Goal: Task Accomplishment & Management: Use online tool/utility

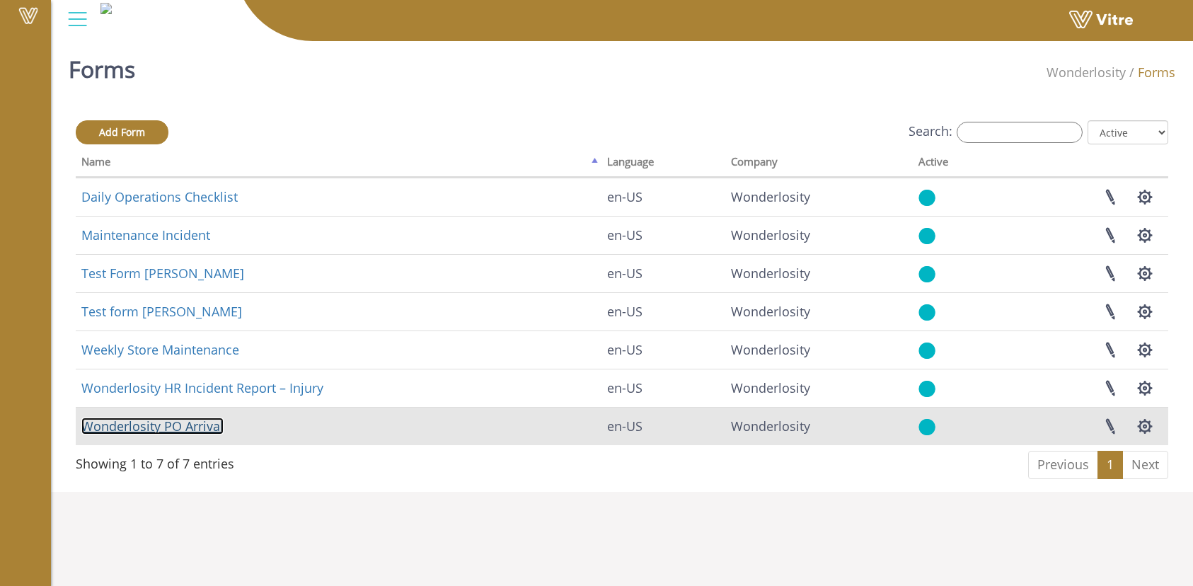
click at [154, 427] on link "Wonderlosity PO Arrival" at bounding box center [152, 425] width 142 height 17
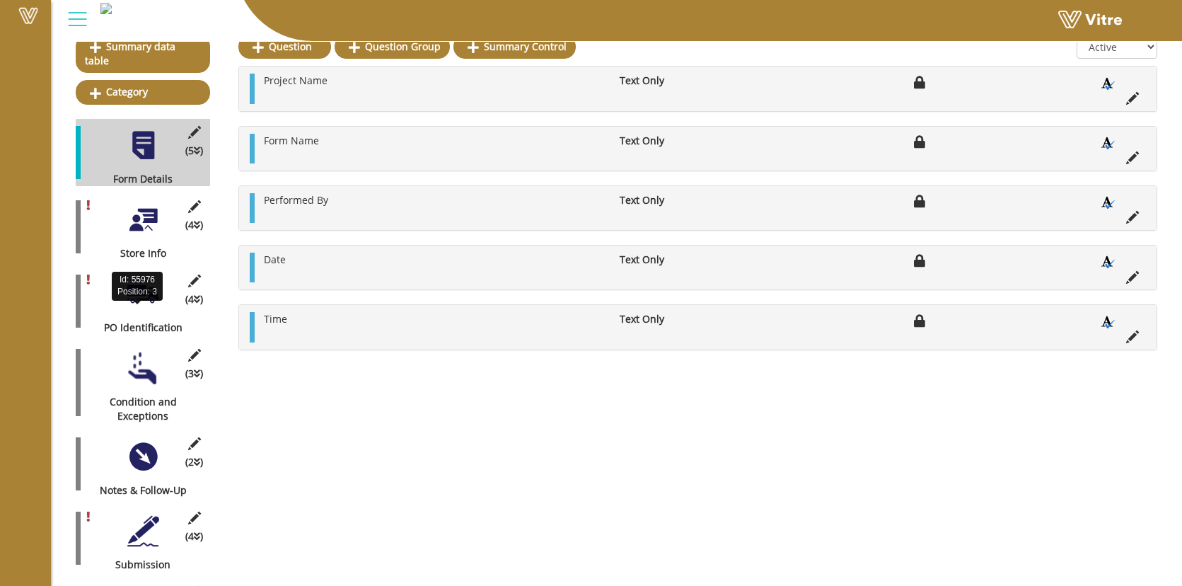
scroll to position [226, 0]
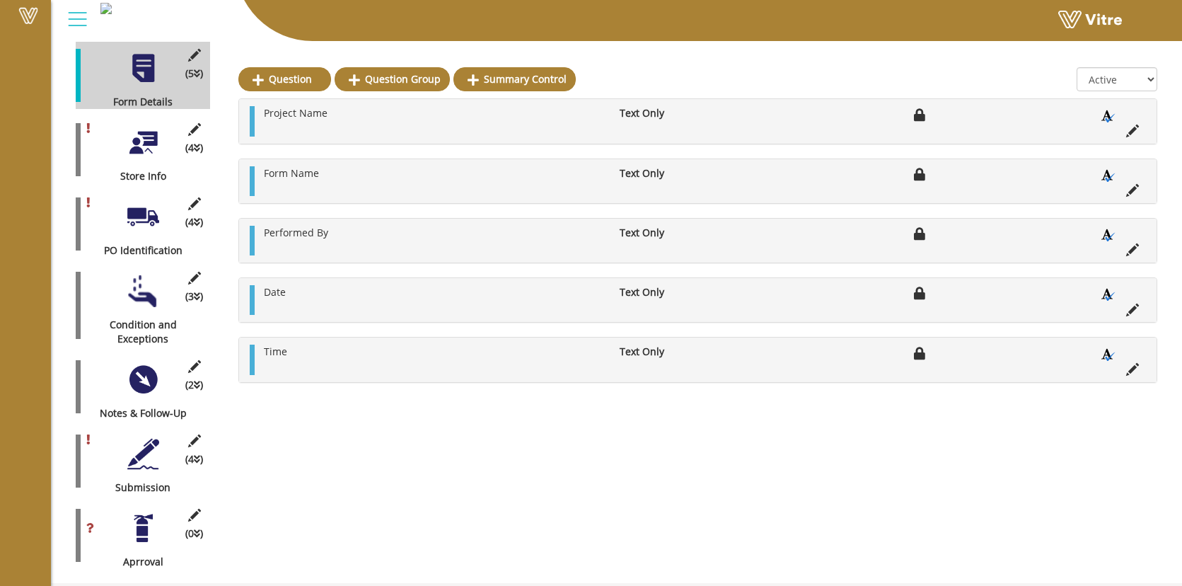
click at [146, 512] on div at bounding box center [143, 528] width 32 height 32
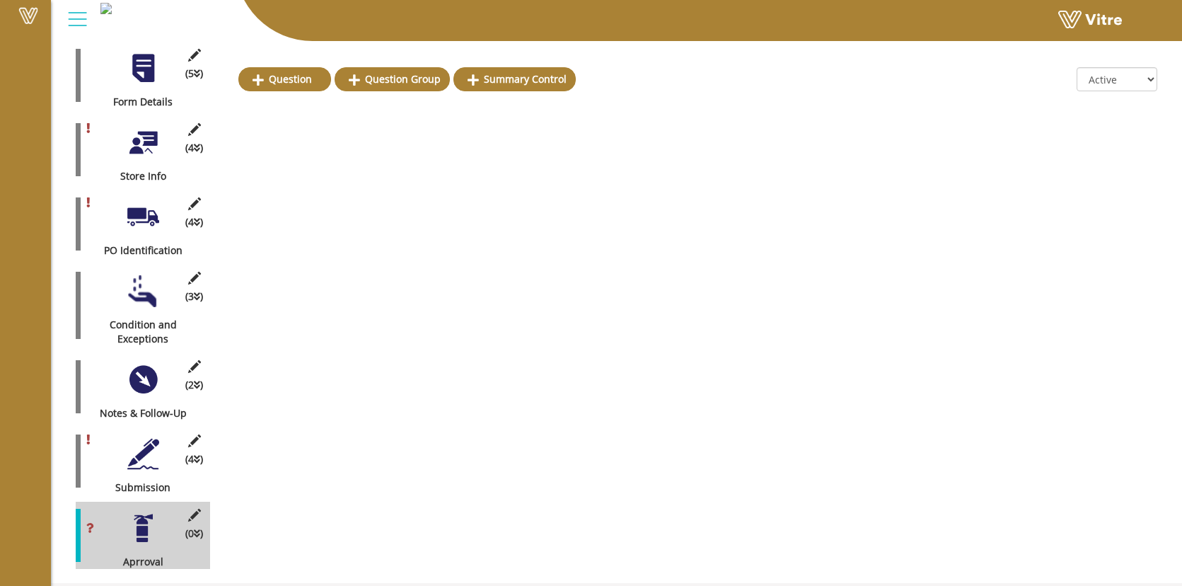
click at [195, 529] on icon at bounding box center [197, 534] width 6 height 10
click at [192, 509] on icon at bounding box center [194, 515] width 18 height 13
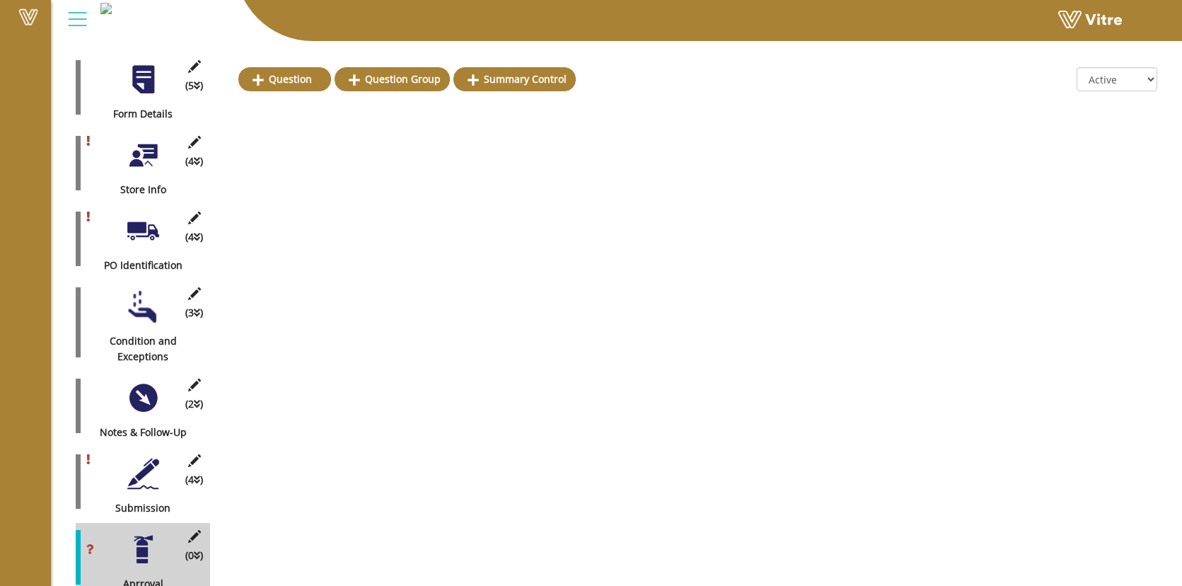
scroll to position [221, 0]
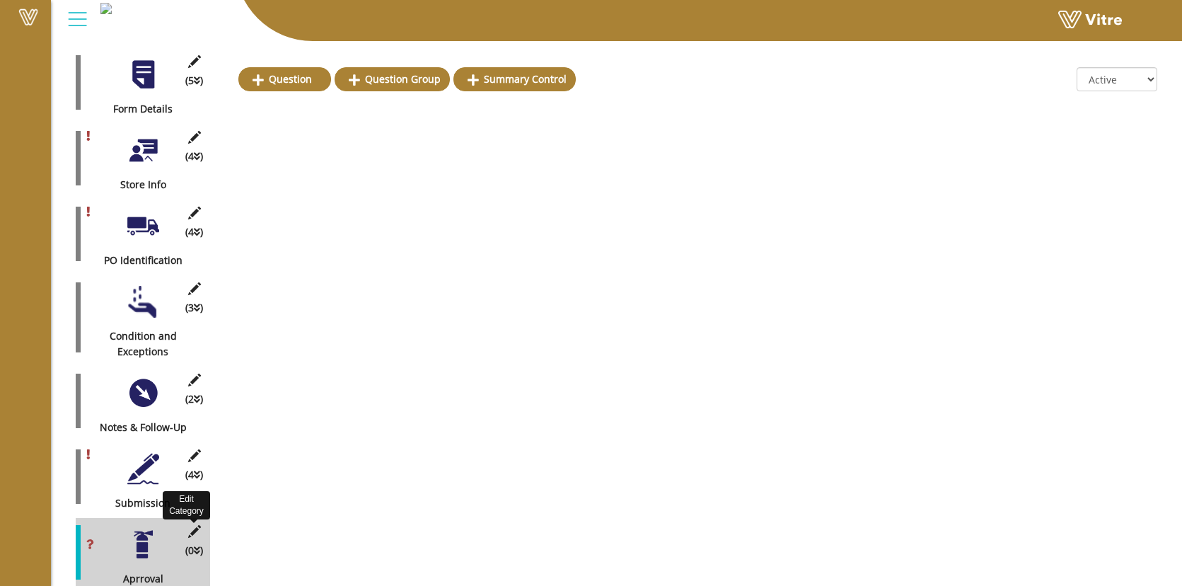
click at [197, 525] on icon at bounding box center [194, 531] width 18 height 13
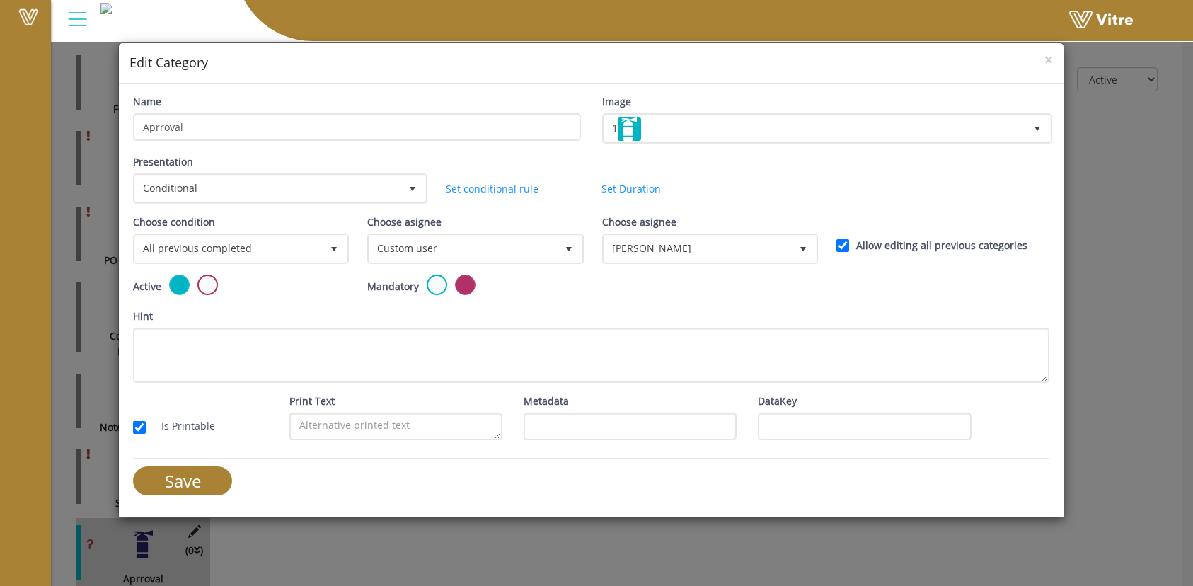
click at [1055, 60] on div "× Edit Category" at bounding box center [591, 63] width 945 height 40
click at [1049, 59] on span "×" at bounding box center [1048, 60] width 8 height 20
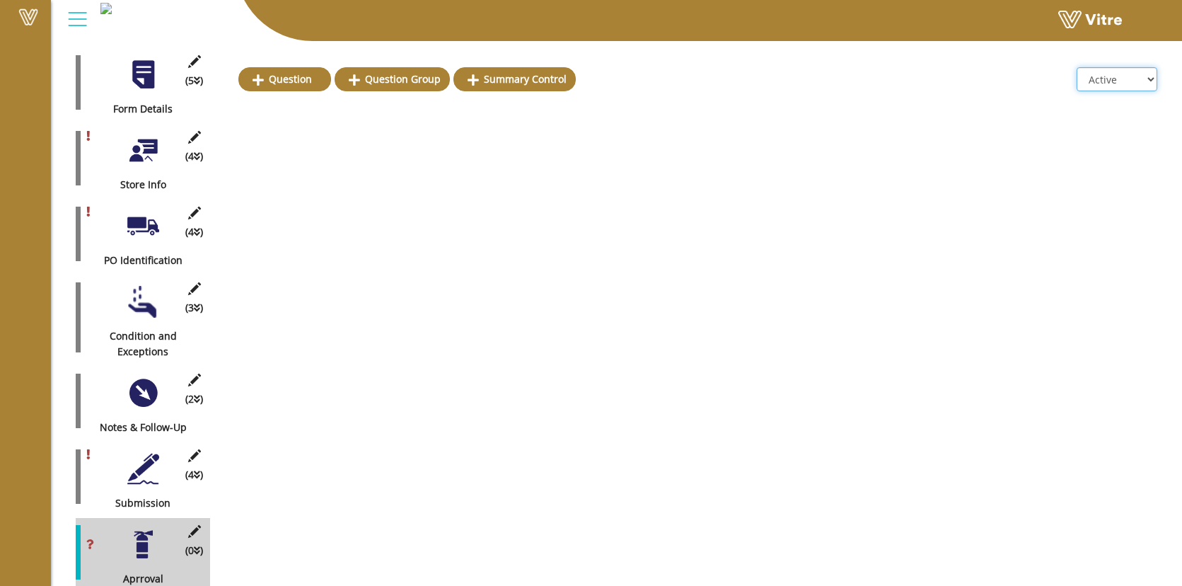
click at [1114, 79] on select "All Active Not Active" at bounding box center [1117, 79] width 81 height 24
click at [197, 546] on icon at bounding box center [197, 551] width 6 height 10
click at [142, 533] on div at bounding box center [143, 545] width 32 height 32
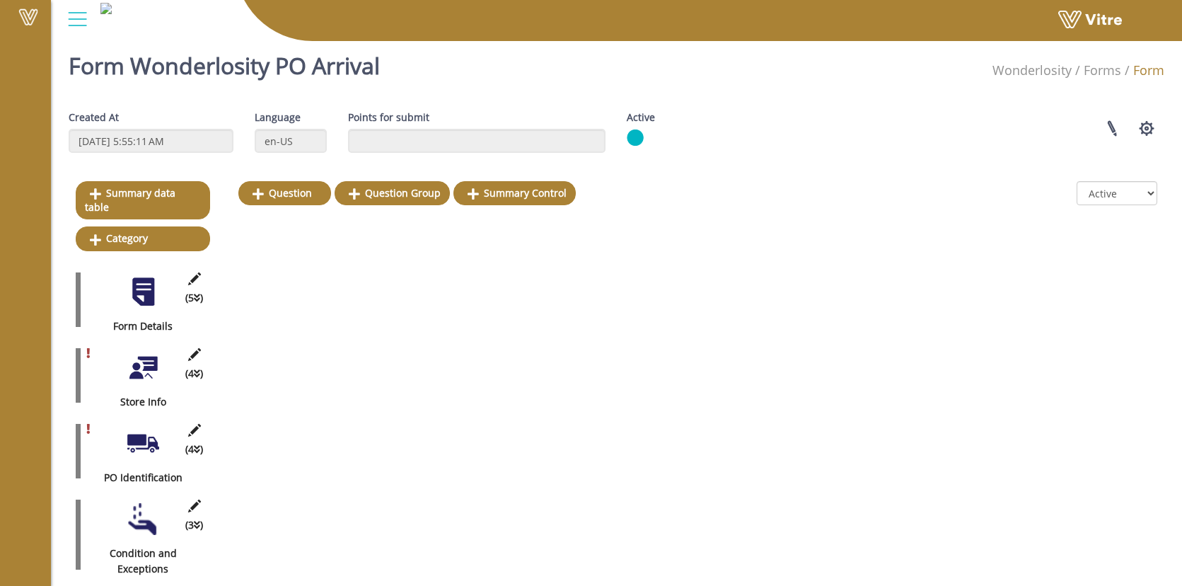
scroll to position [0, 0]
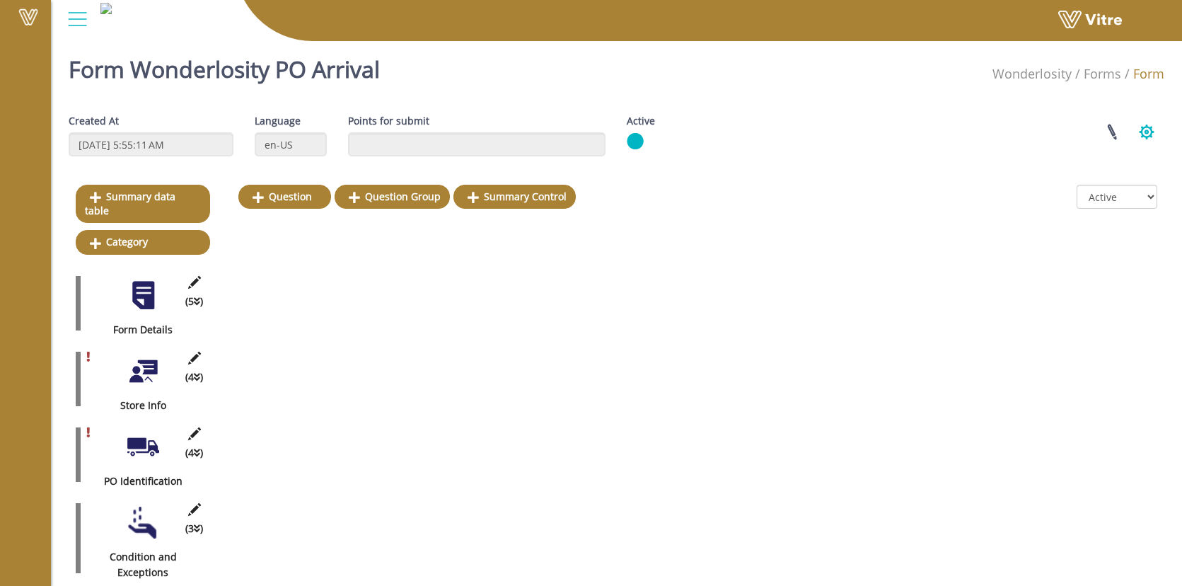
click at [1142, 129] on button "button" at bounding box center [1146, 131] width 35 height 37
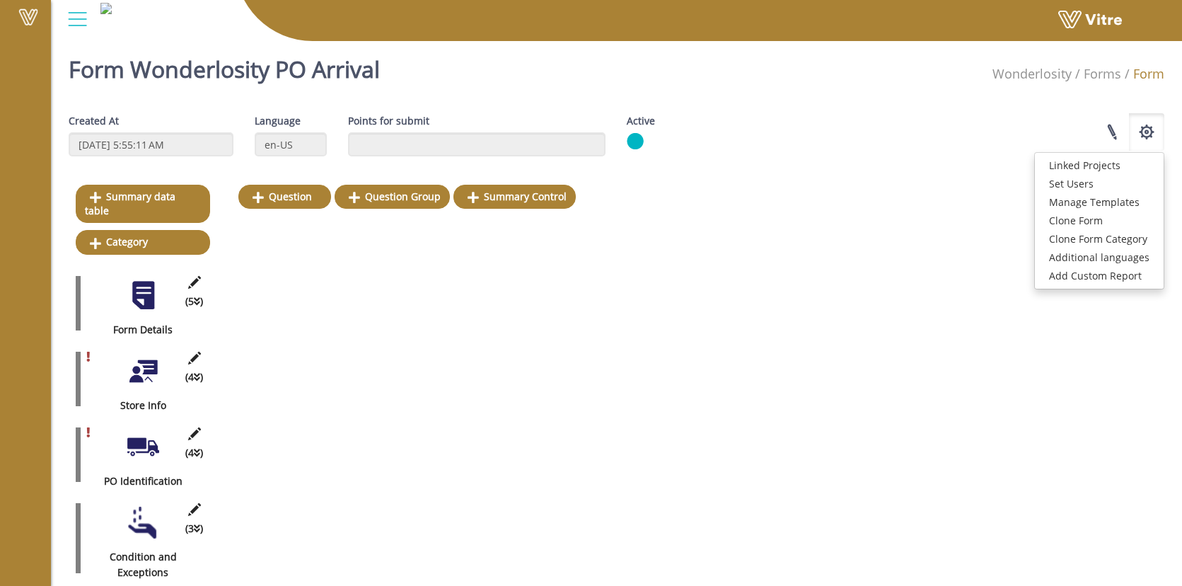
click at [1030, 121] on div "Linked Projects Set Users Manage Templates Clone Form Clone Form Category Addit…" at bounding box center [943, 131] width 466 height 37
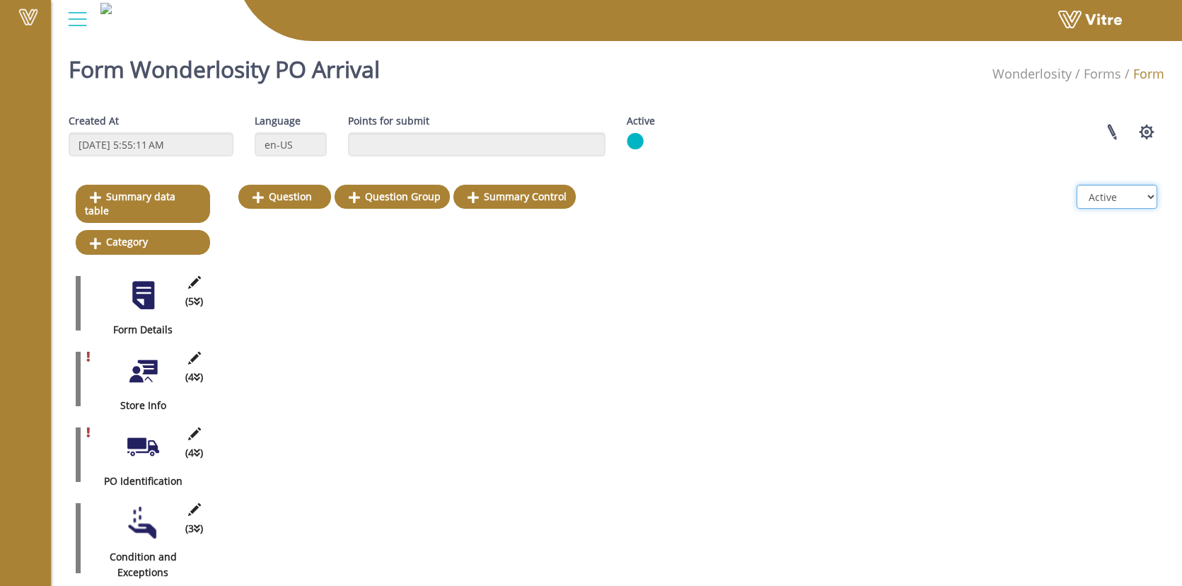
click at [1141, 202] on select "All Active Not Active" at bounding box center [1117, 197] width 81 height 24
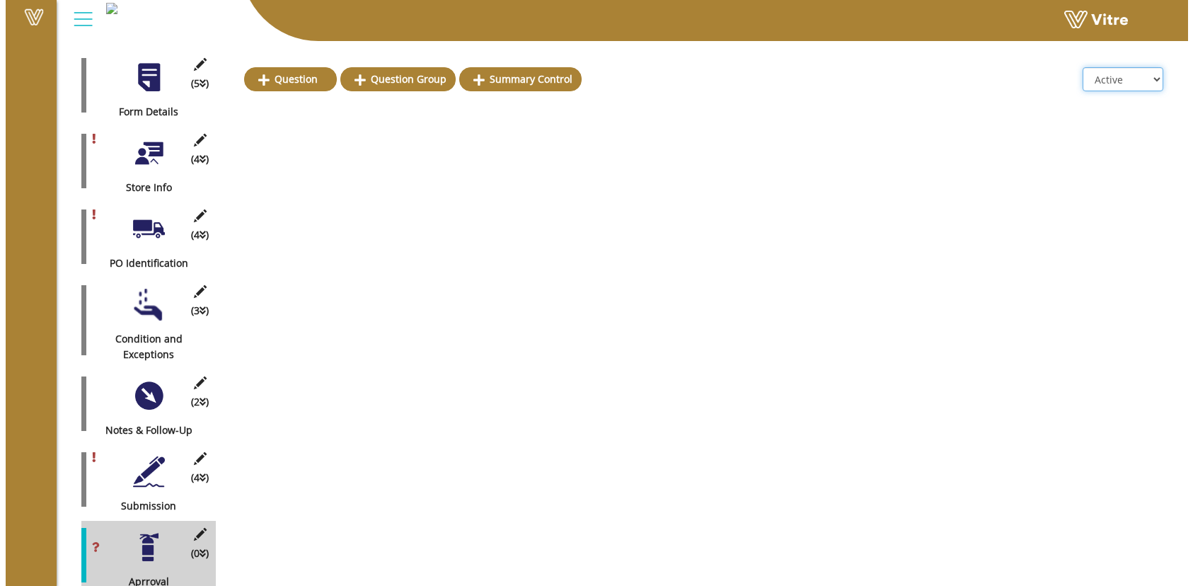
scroll to position [221, 0]
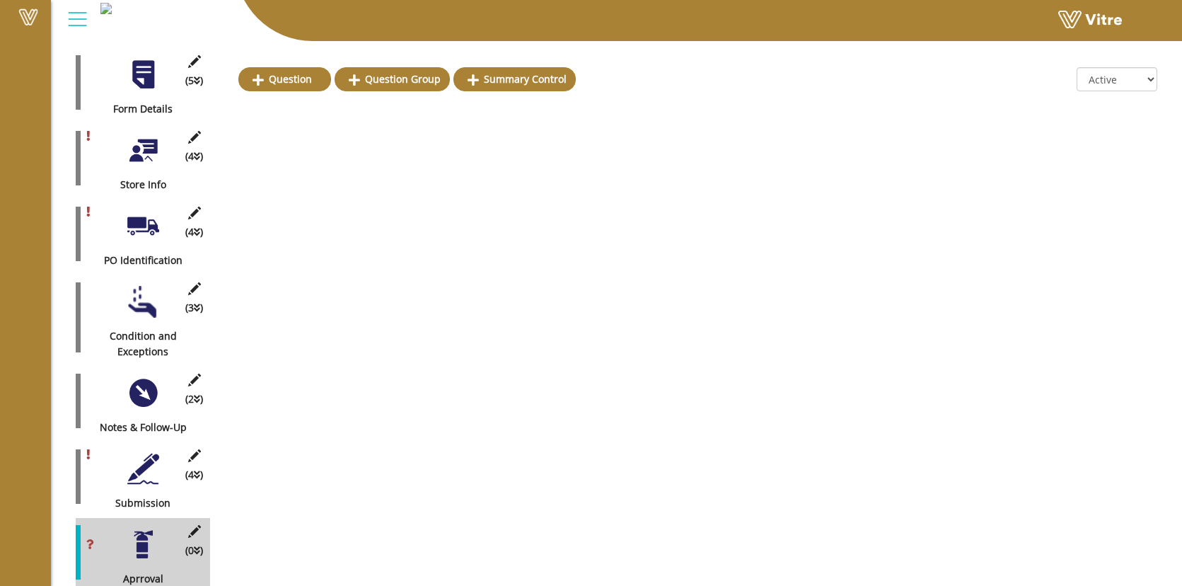
click at [120, 531] on div "(0 ) Aprroval" at bounding box center [143, 552] width 134 height 69
click at [189, 525] on icon at bounding box center [194, 531] width 18 height 13
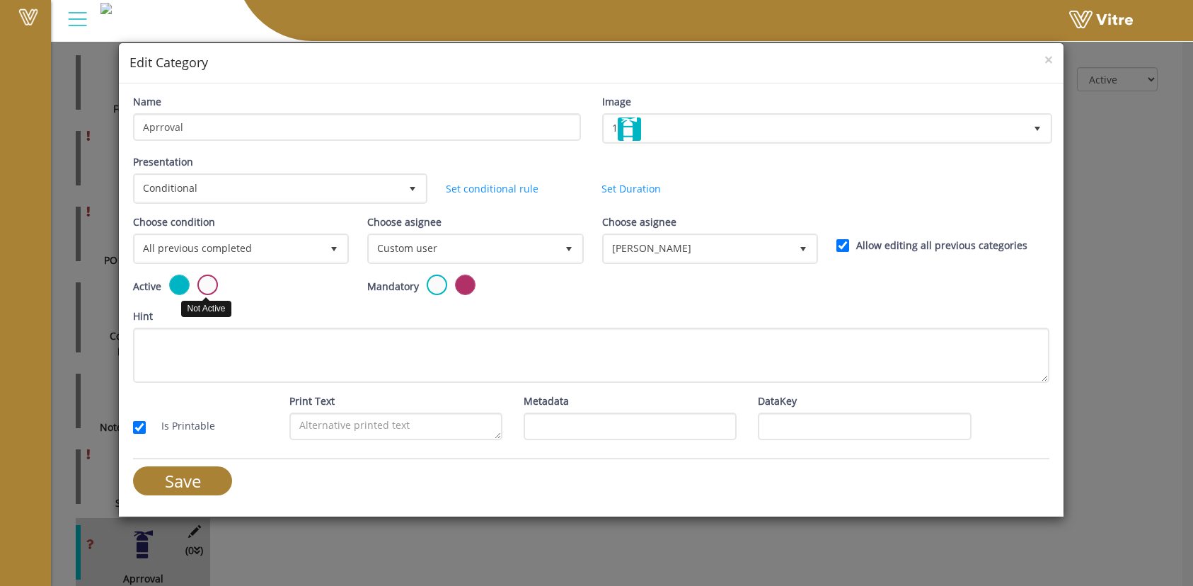
click at [204, 287] on label at bounding box center [207, 285] width 21 height 21
click at [0, 0] on input "radio" at bounding box center [0, 0] width 0 height 0
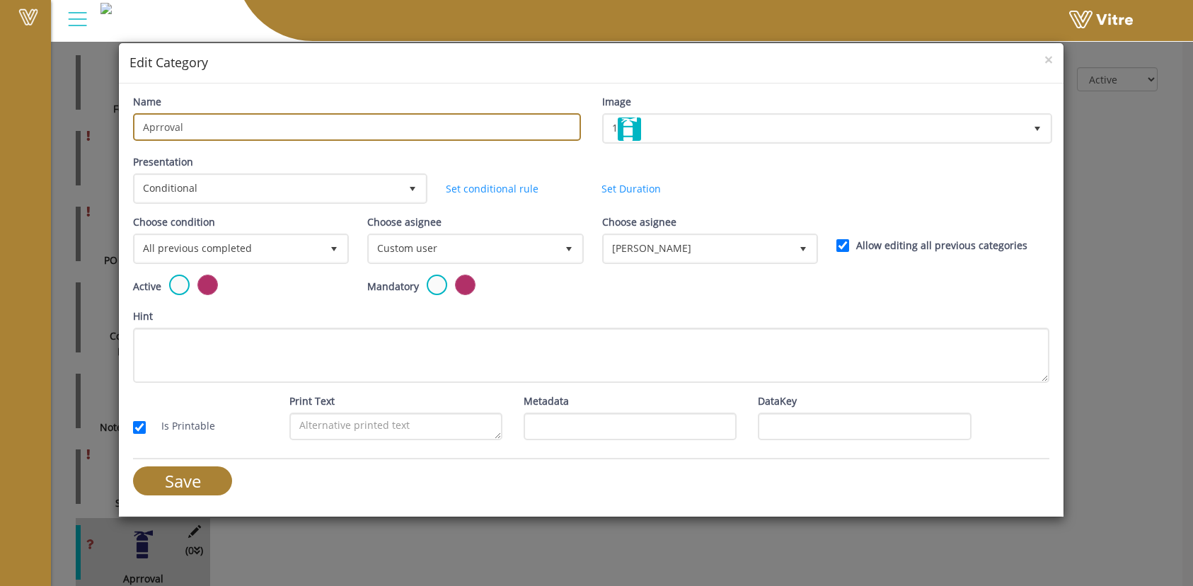
click at [163, 126] on input "Aprroval" at bounding box center [356, 127] width 447 height 28
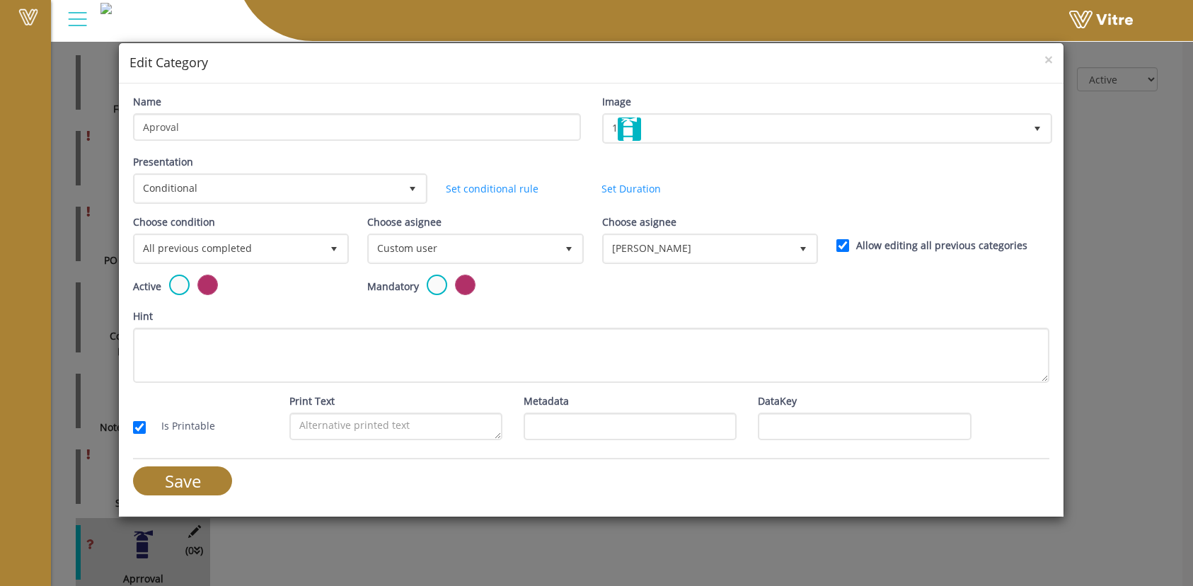
click at [325, 109] on div "Name Aproval" at bounding box center [356, 117] width 447 height 47
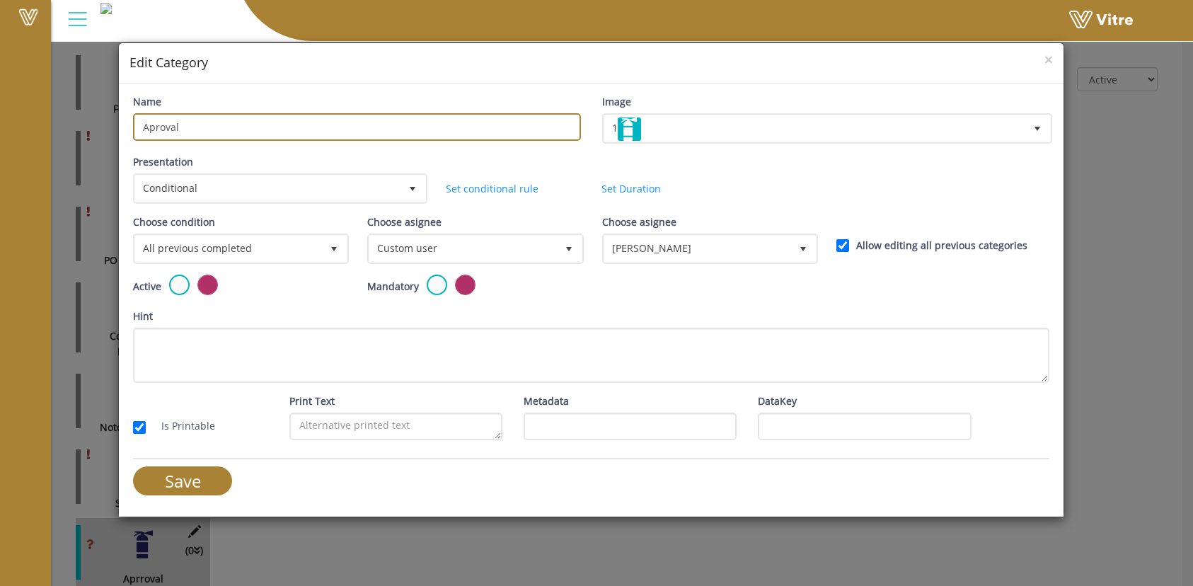
click at [196, 134] on input "Aproval" at bounding box center [356, 127] width 447 height 28
type input "Approval"
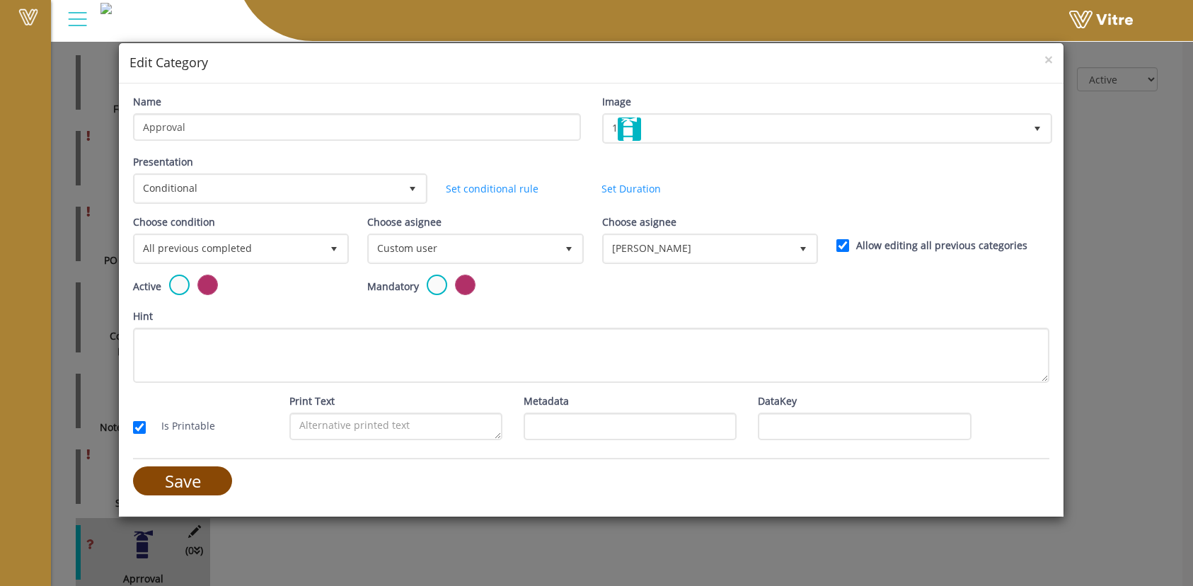
click at [184, 479] on input "Save" at bounding box center [182, 480] width 99 height 29
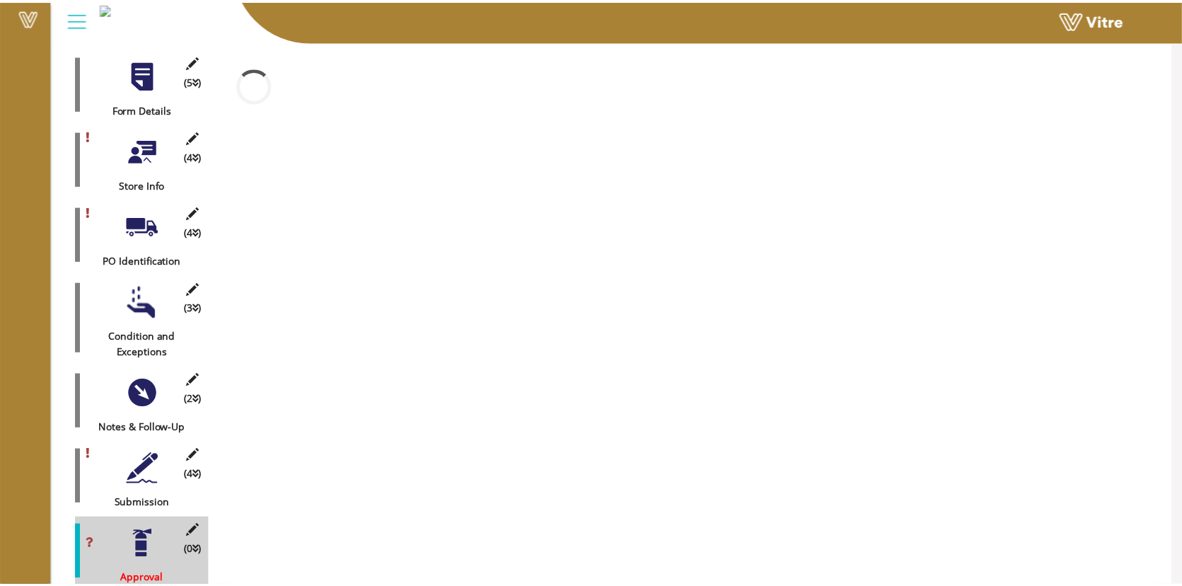
scroll to position [145, 0]
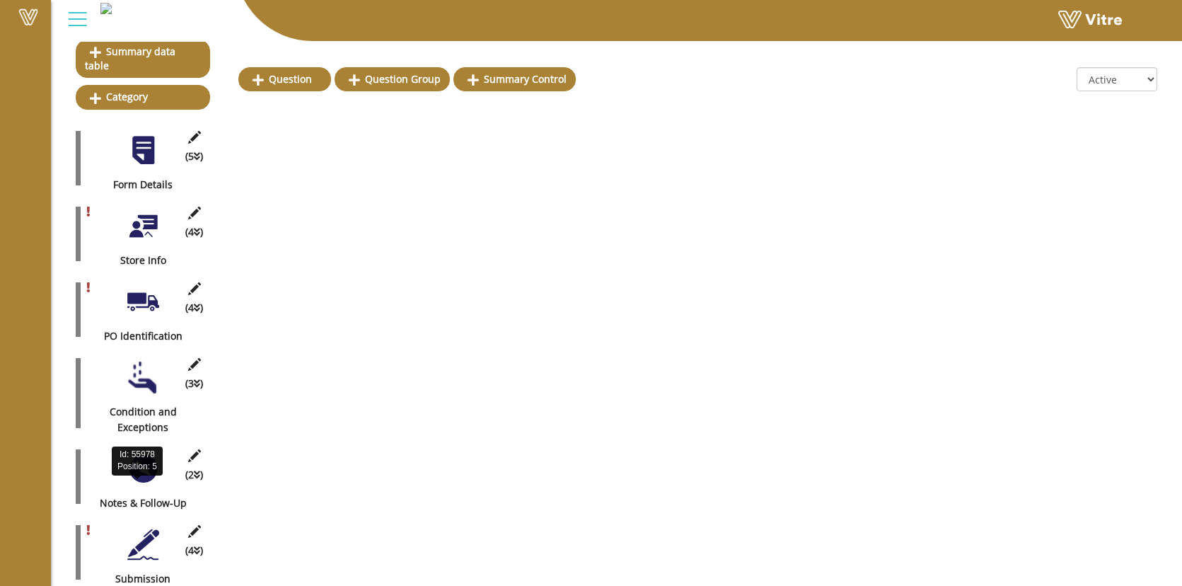
click at [145, 495] on div "Notes & Follow-Up" at bounding box center [138, 503] width 124 height 16
click at [195, 470] on icon at bounding box center [197, 475] width 6 height 10
click at [145, 456] on div at bounding box center [143, 469] width 32 height 32
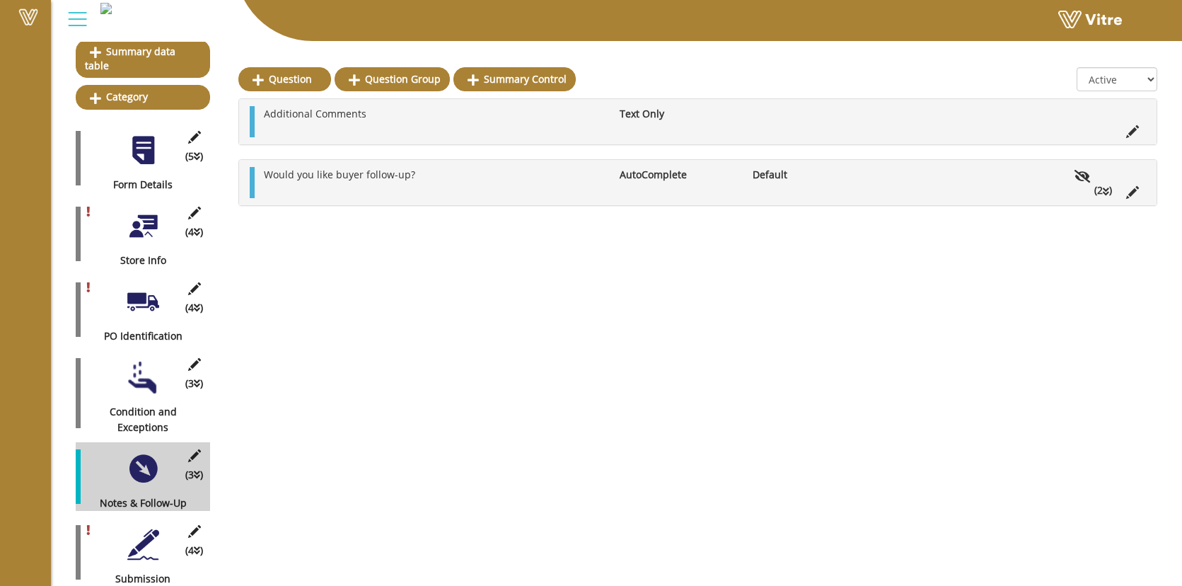
click at [1101, 188] on li "(2 )" at bounding box center [1103, 191] width 32 height 16
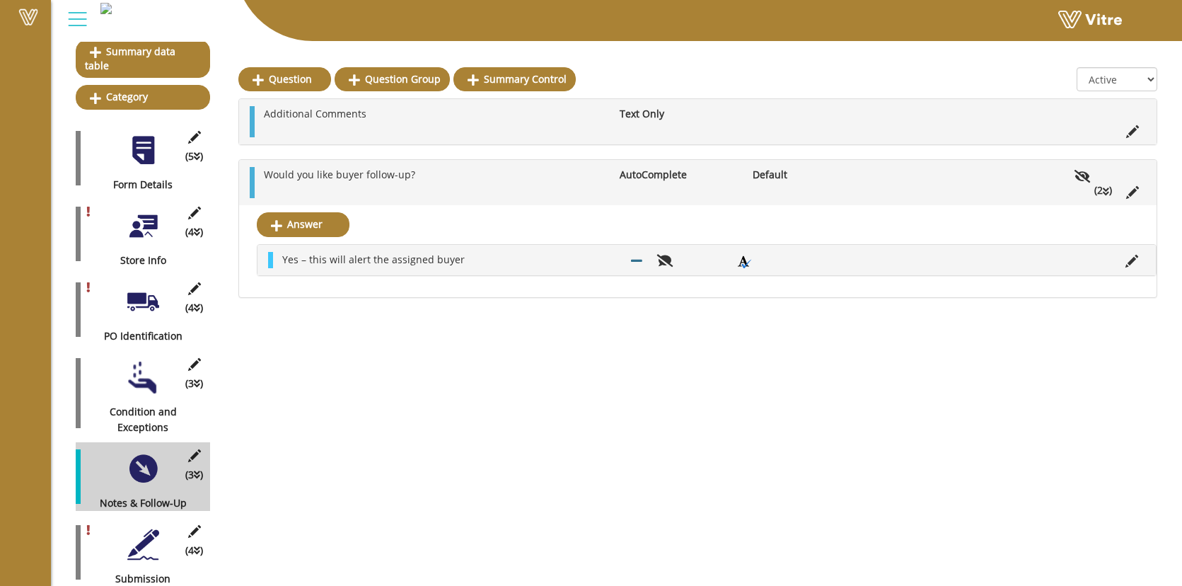
click at [198, 546] on icon at bounding box center [197, 551] width 6 height 10
click at [138, 535] on div at bounding box center [143, 545] width 32 height 32
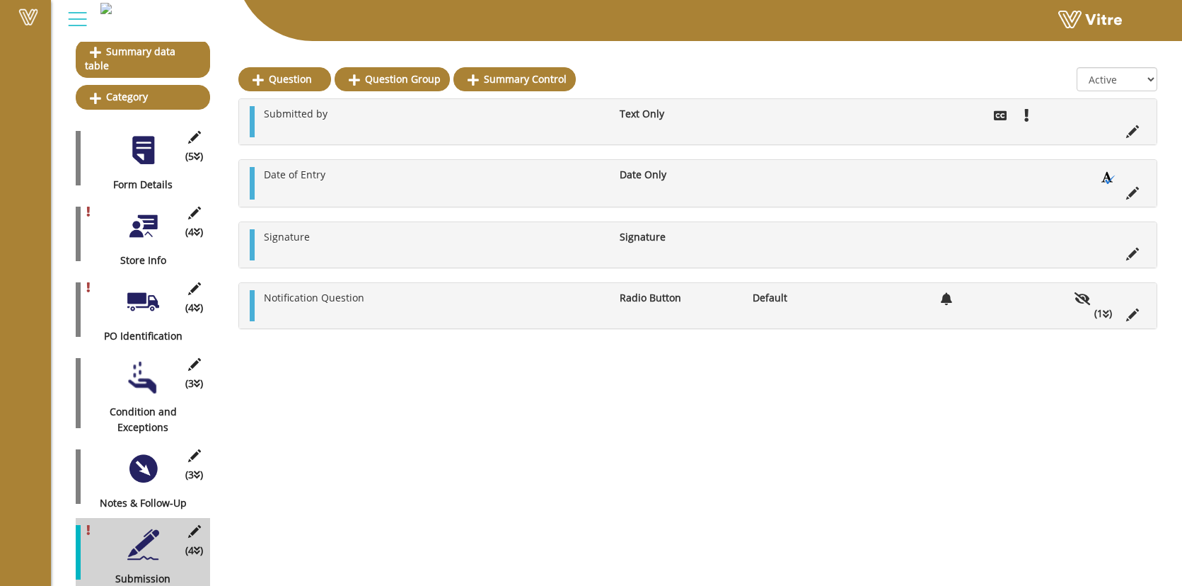
click at [1108, 315] on icon at bounding box center [1106, 314] width 6 height 10
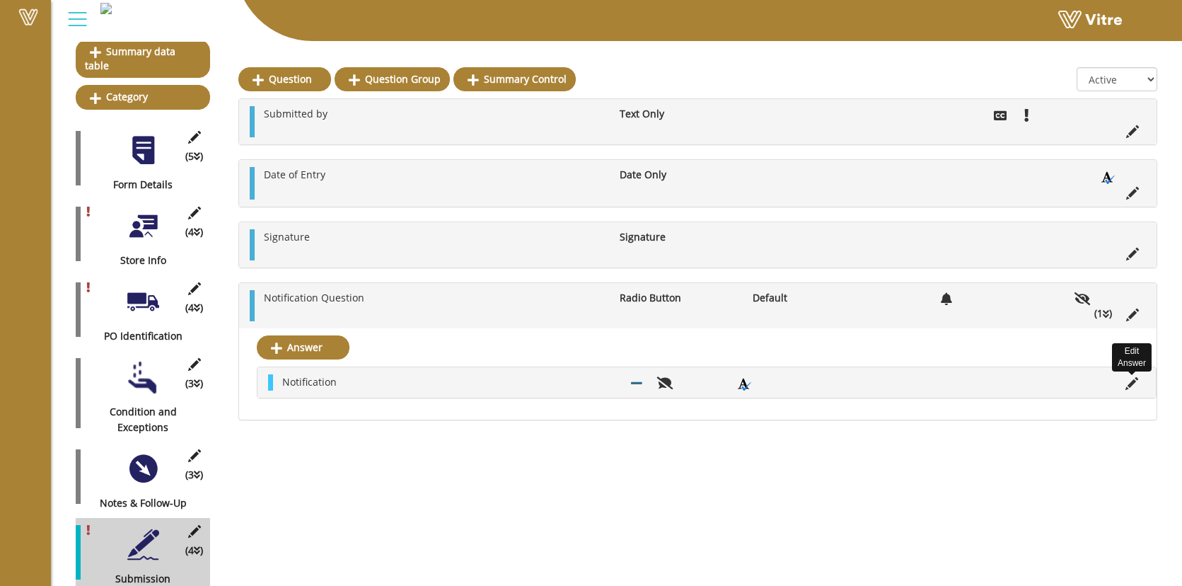
click at [1135, 383] on icon at bounding box center [1132, 383] width 13 height 13
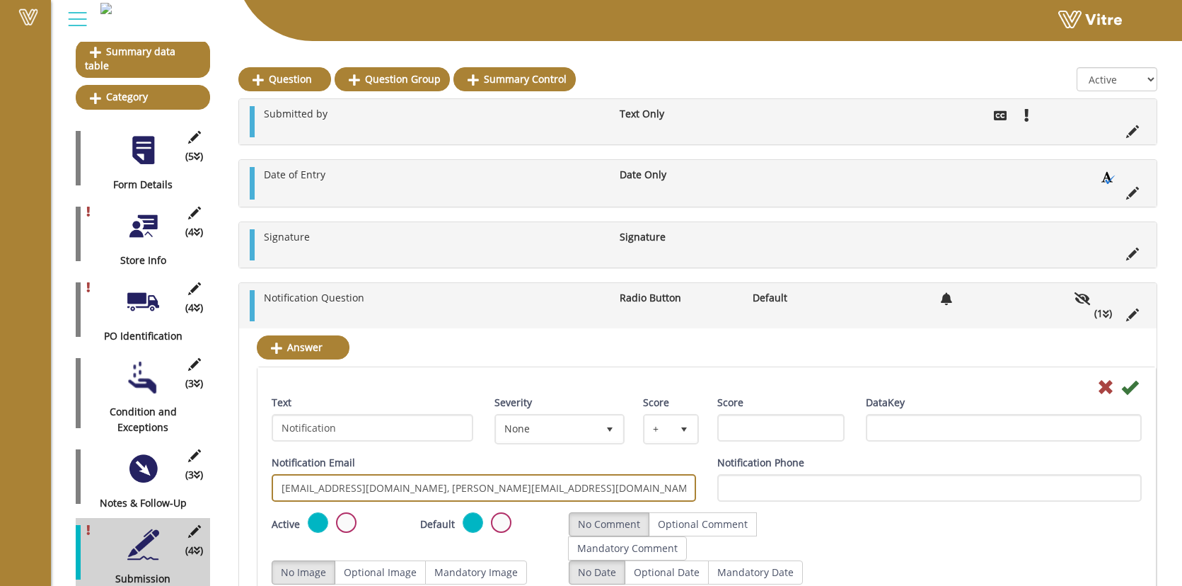
click at [413, 487] on input "brendon@wonderlosity.com, ellie@wonderlosity.com, david@wonderlosity.com" at bounding box center [484, 488] width 425 height 28
click at [530, 492] on input "brendon@wonderlosity.com; ellie@wonderlosity.com, david@wonderlosity.com" at bounding box center [484, 488] width 425 height 28
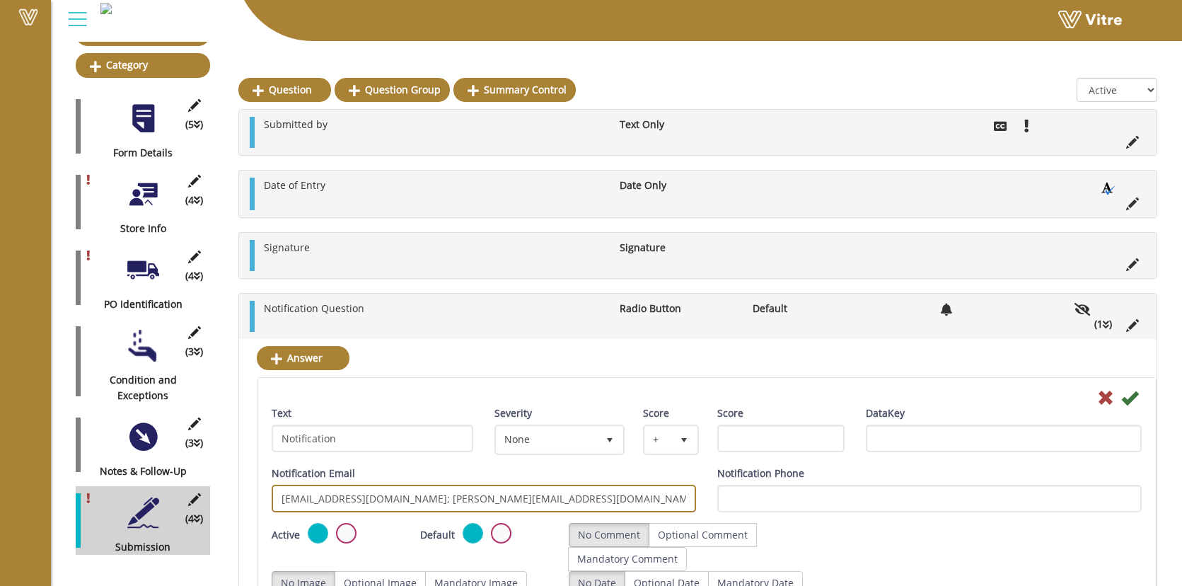
scroll to position [97, 0]
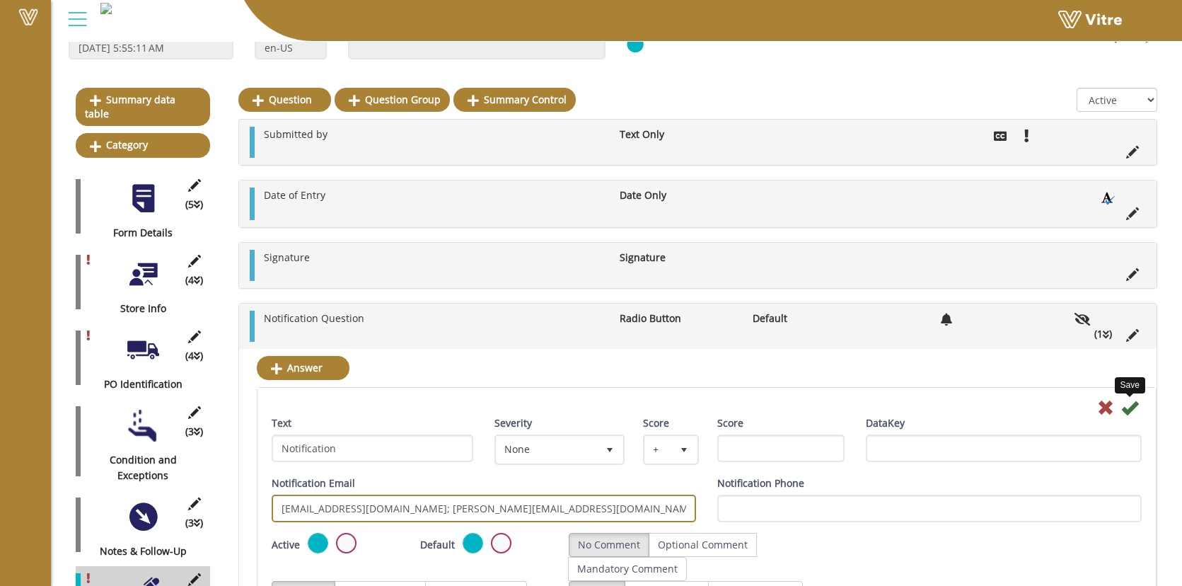
type input "brendon@wonderlosity.com; ellie@wonderlosity.com; david@wonderlosity.com"
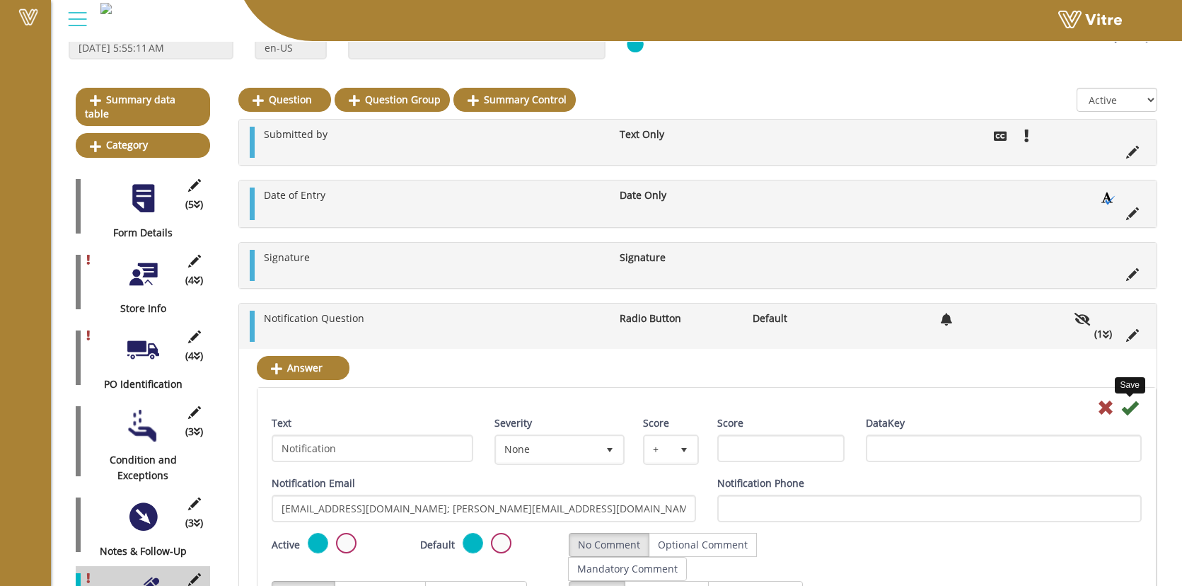
click at [1133, 410] on icon at bounding box center [1129, 407] width 17 height 17
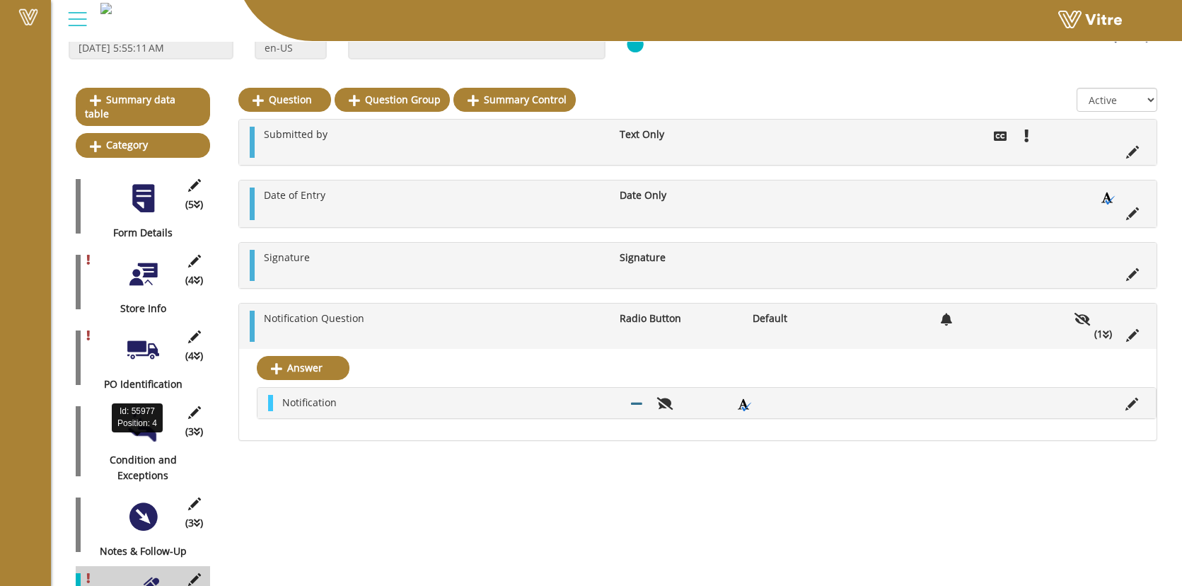
click at [139, 433] on div "(3 ) Condition and Exceptions" at bounding box center [143, 441] width 134 height 84
click at [153, 452] on div "Condition and Exceptions" at bounding box center [138, 467] width 124 height 31
click at [140, 502] on div at bounding box center [143, 517] width 32 height 32
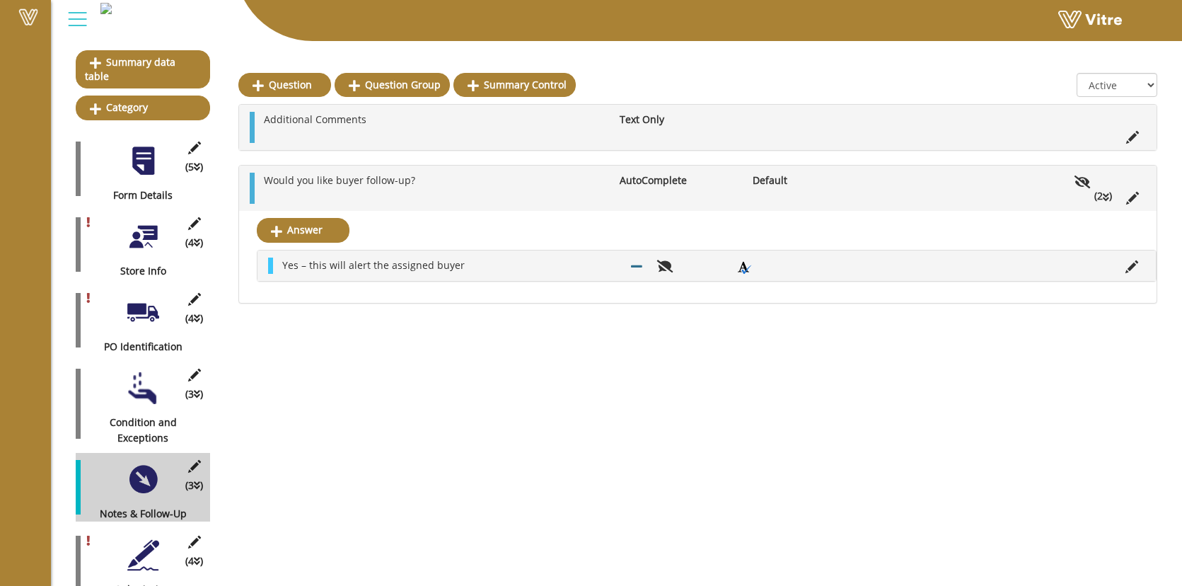
scroll to position [145, 0]
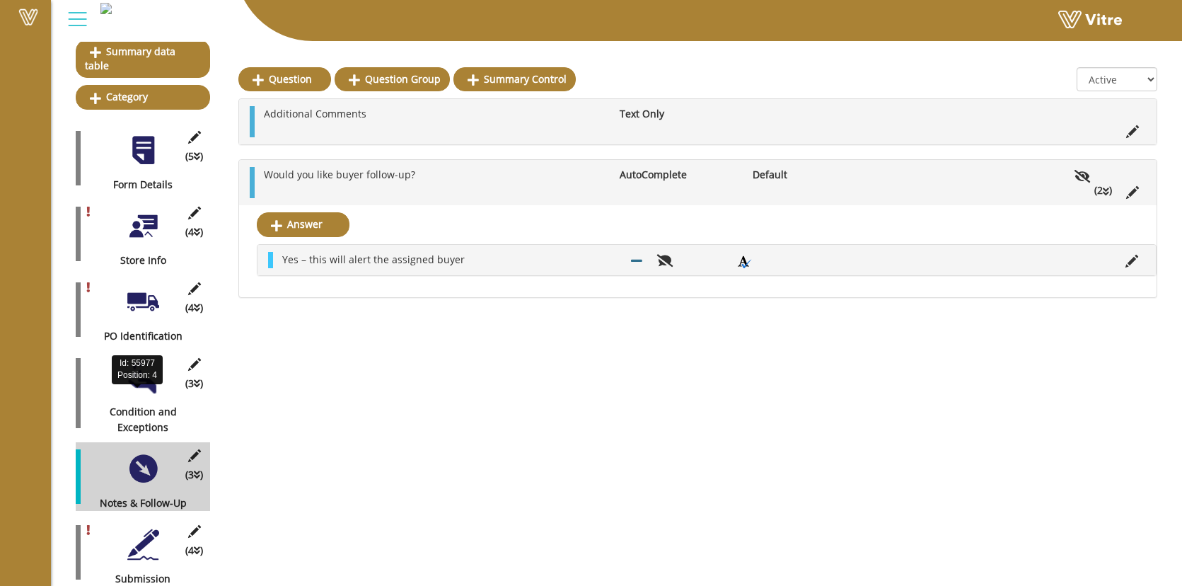
click at [149, 404] on div "Condition and Exceptions" at bounding box center [138, 419] width 124 height 31
click at [155, 367] on div at bounding box center [143, 378] width 32 height 32
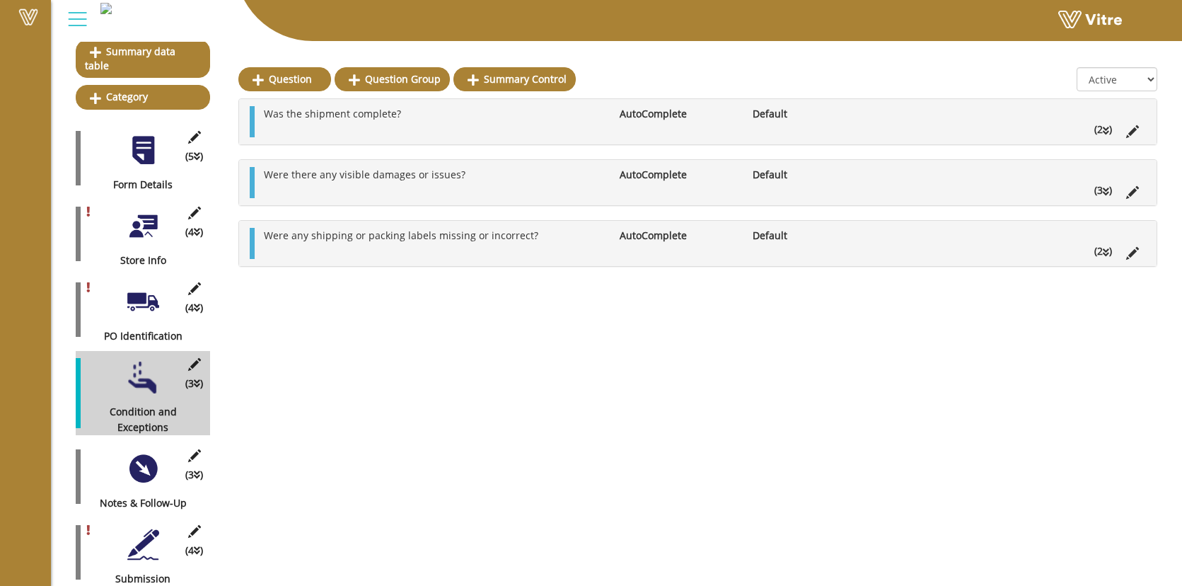
click at [143, 459] on div at bounding box center [143, 469] width 32 height 32
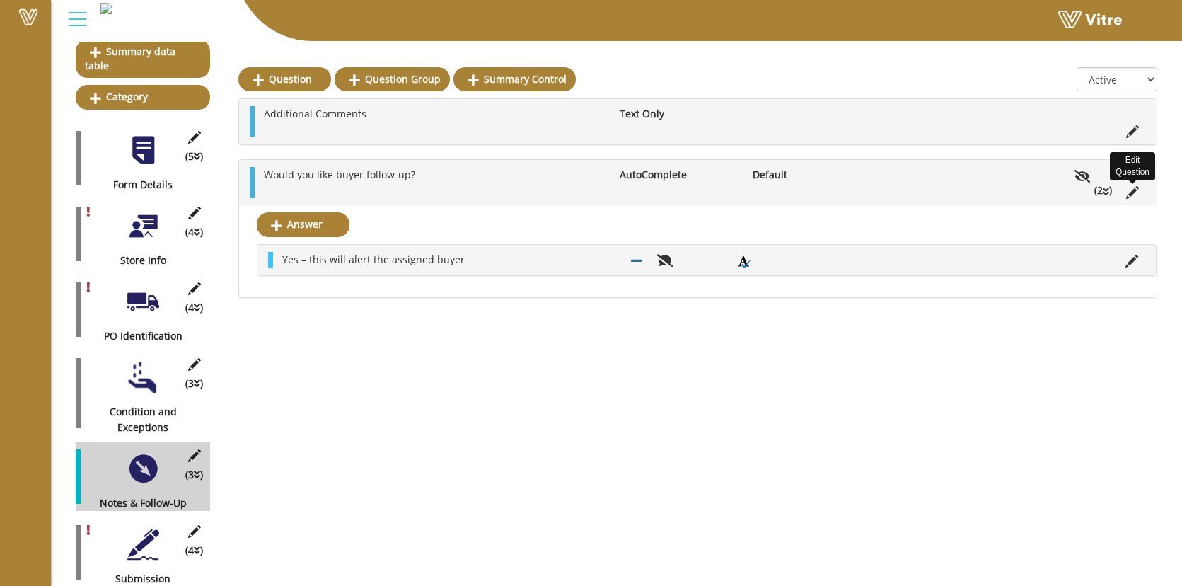
click at [1133, 192] on icon at bounding box center [1132, 192] width 13 height 13
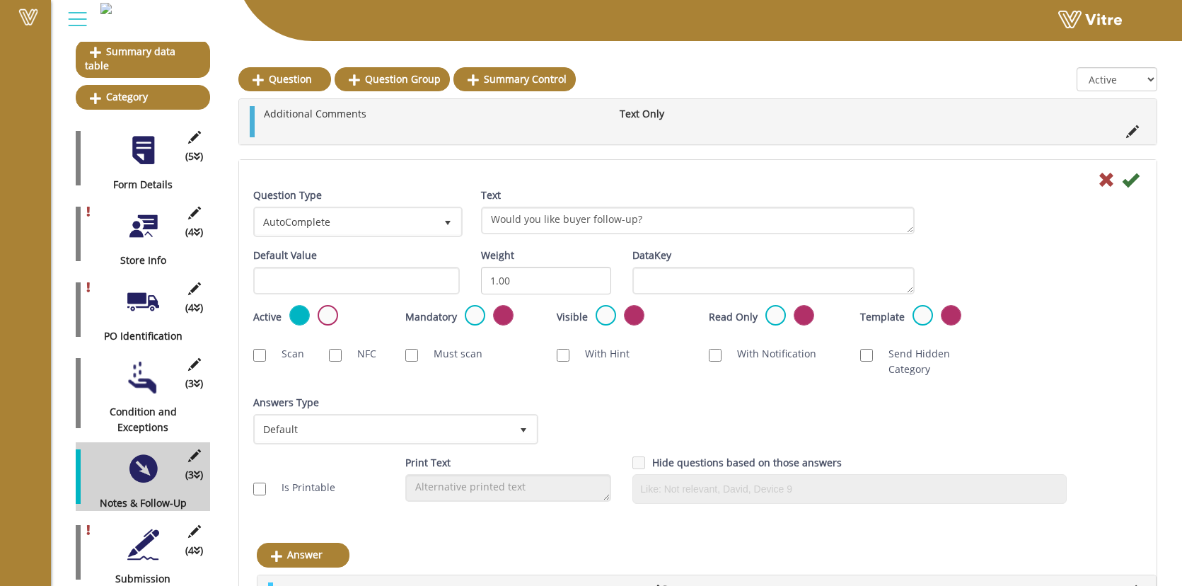
click at [326, 327] on div "Active" at bounding box center [318, 316] width 131 height 23
click at [328, 320] on label at bounding box center [328, 315] width 21 height 21
click at [0, 0] on input "radio" at bounding box center [0, 0] width 0 height 0
click at [1126, 183] on icon at bounding box center [1130, 179] width 17 height 17
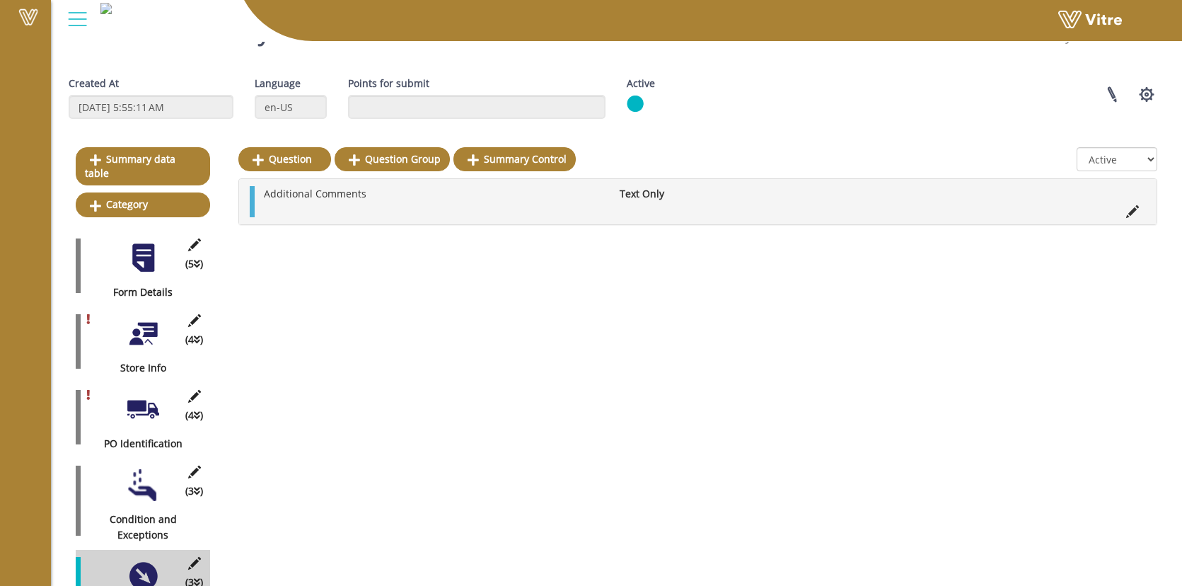
scroll to position [0, 0]
